Goal: Find specific page/section: Find specific page/section

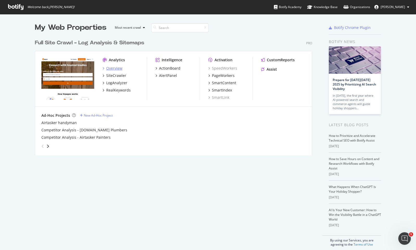
click at [113, 68] on div "Overview" at bounding box center [114, 68] width 16 height 5
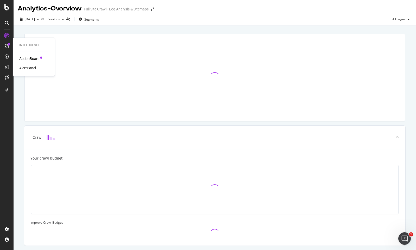
click at [33, 58] on div "ActionBoard" at bounding box center [29, 58] width 20 height 5
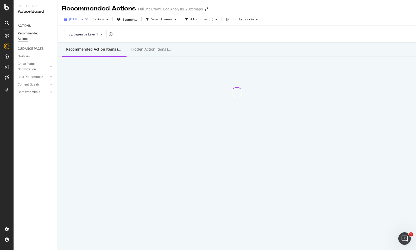
click at [79, 21] on span "[DATE]" at bounding box center [74, 19] width 10 height 4
click at [151, 35] on div "By: pagetype Level 1" at bounding box center [237, 34] width 350 height 17
